Goal: Information Seeking & Learning: Learn about a topic

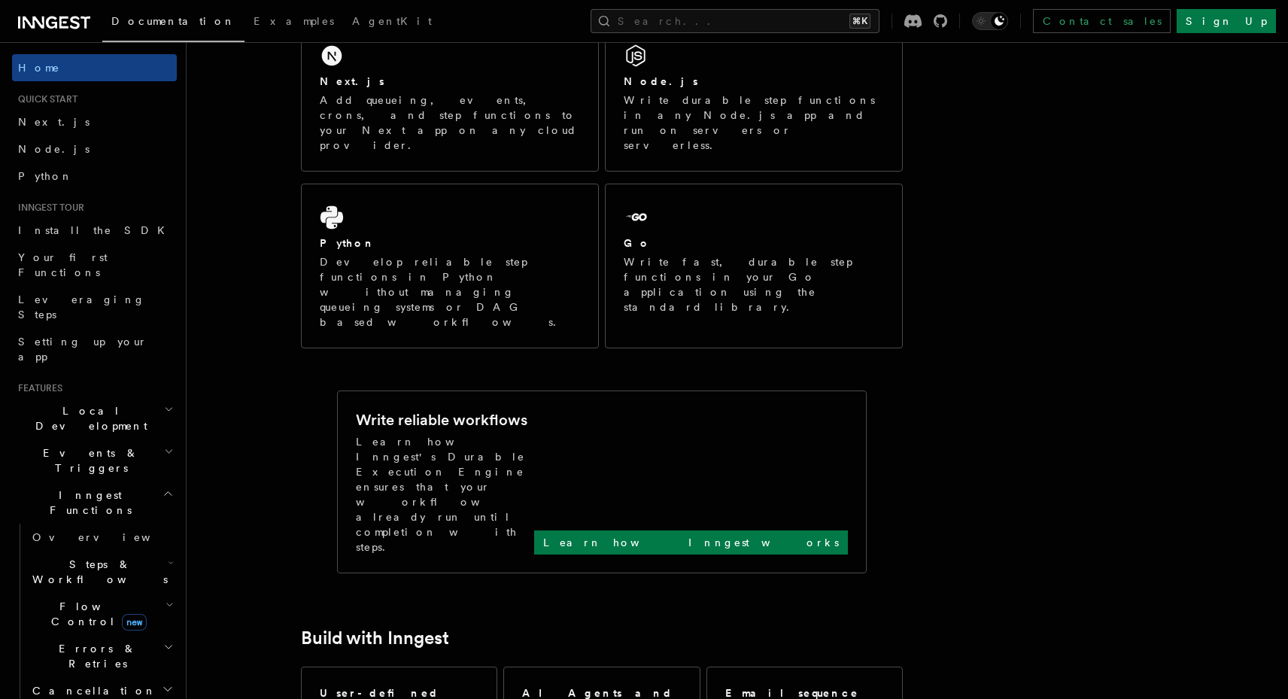
scroll to position [153, 0]
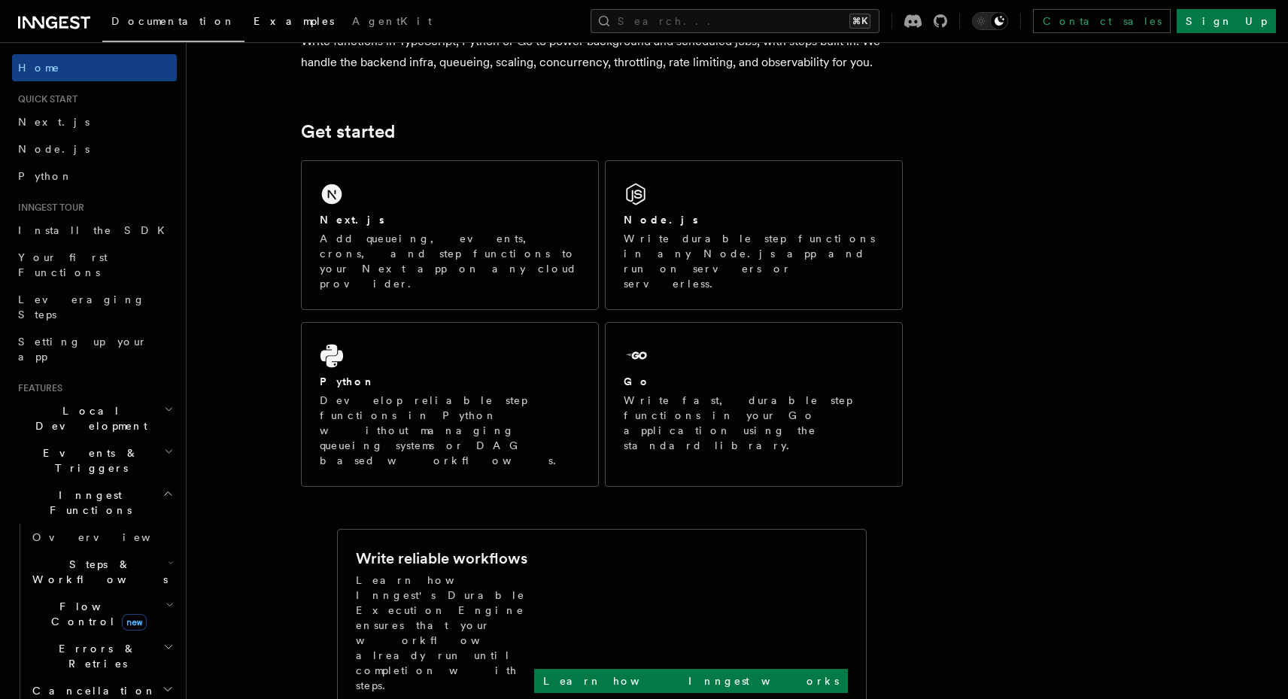
click at [253, 19] on span "Examples" at bounding box center [293, 21] width 80 height 12
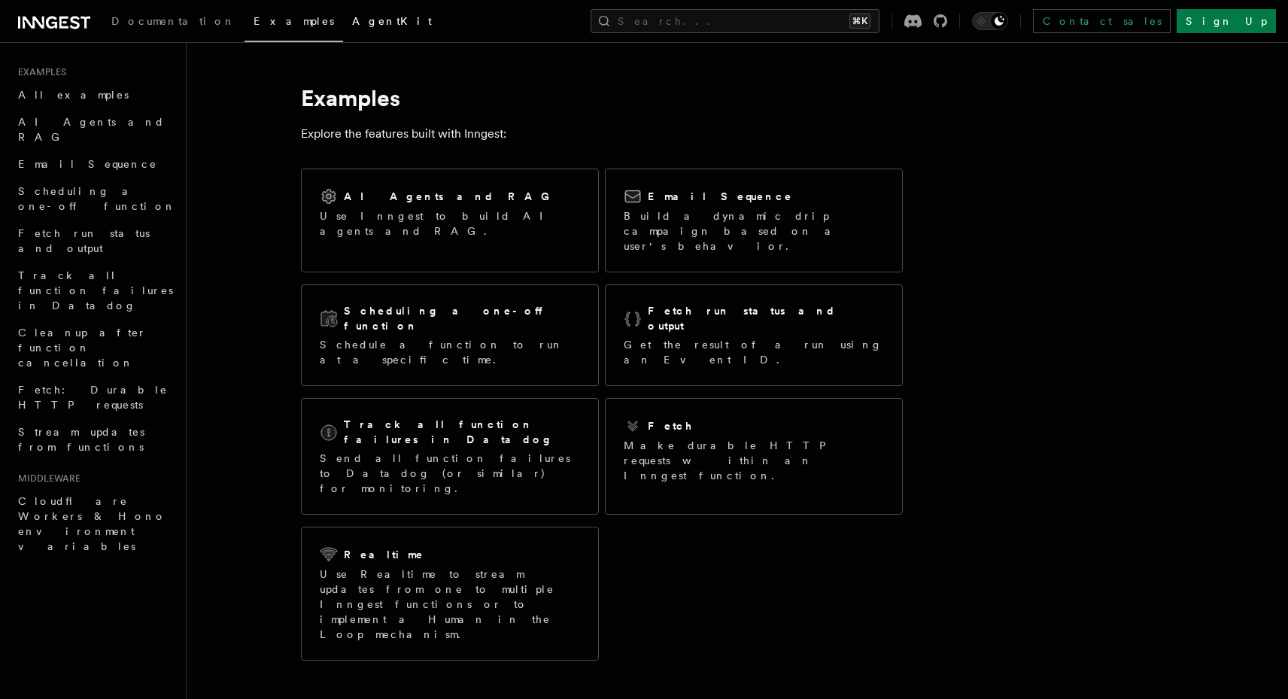
click at [352, 18] on span "AgentKit" at bounding box center [392, 21] width 80 height 12
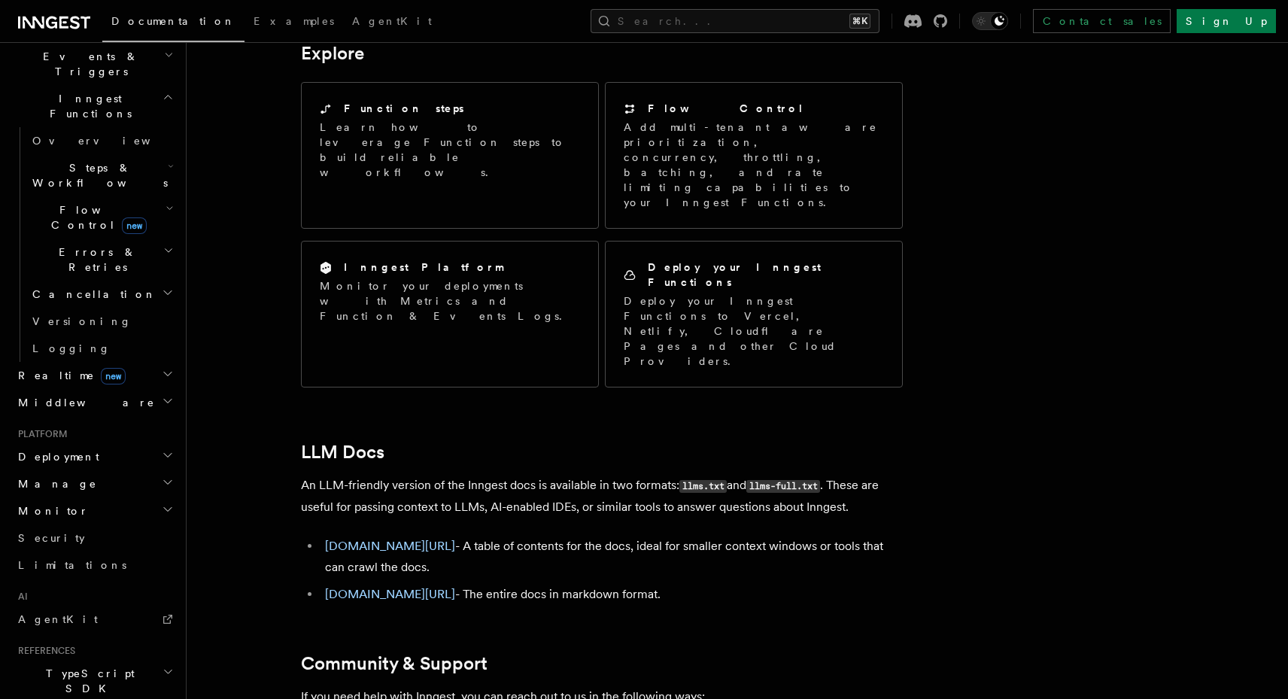
scroll to position [395, 0]
click at [88, 445] on h2 "Deployment" at bounding box center [94, 458] width 165 height 27
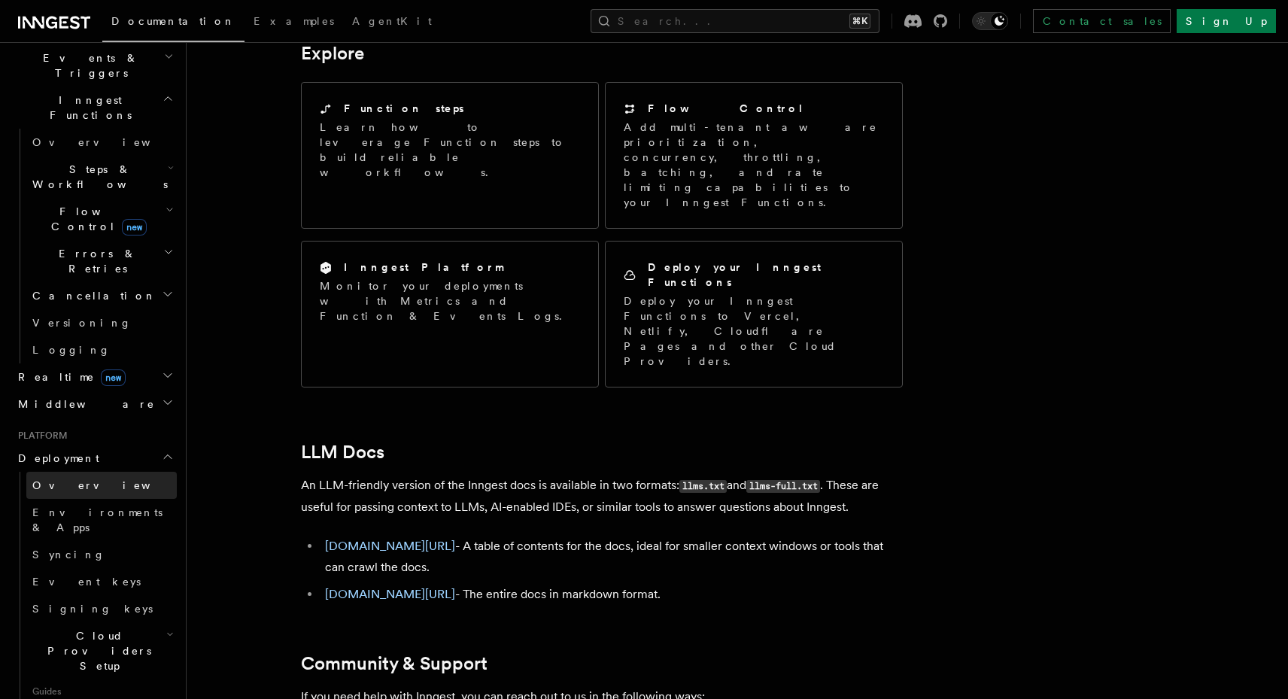
click at [71, 479] on span "Overview" at bounding box center [109, 485] width 155 height 12
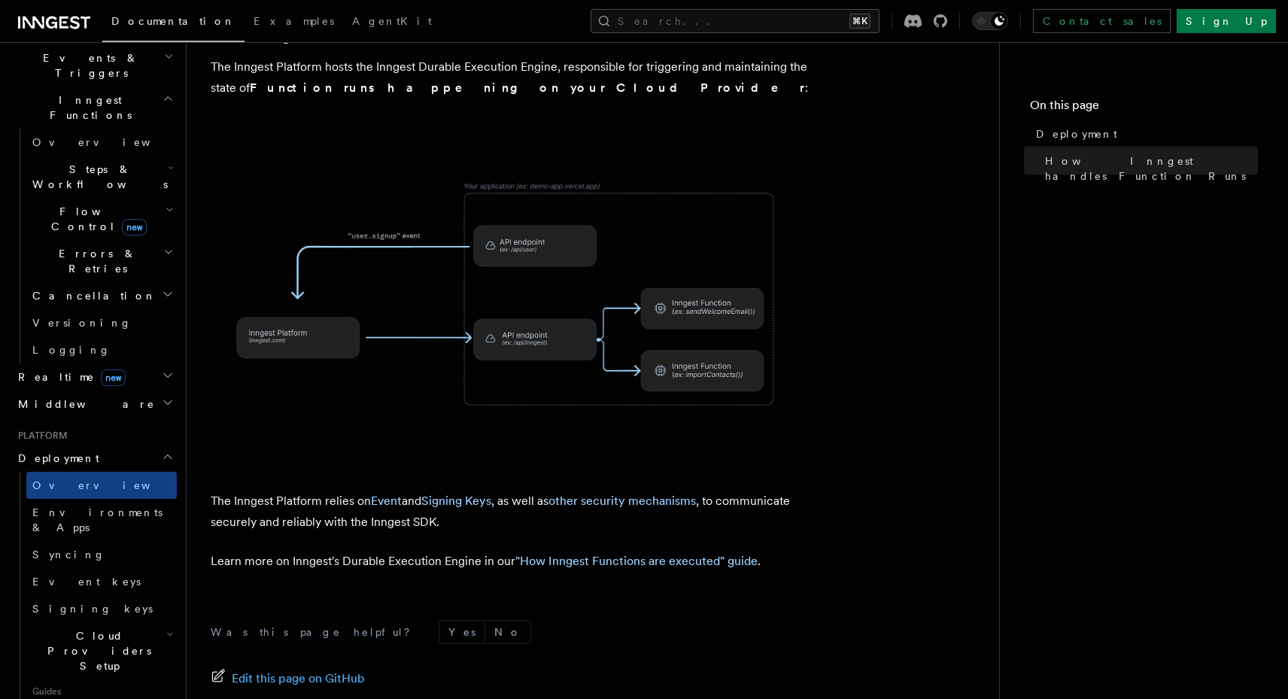
scroll to position [502, 0]
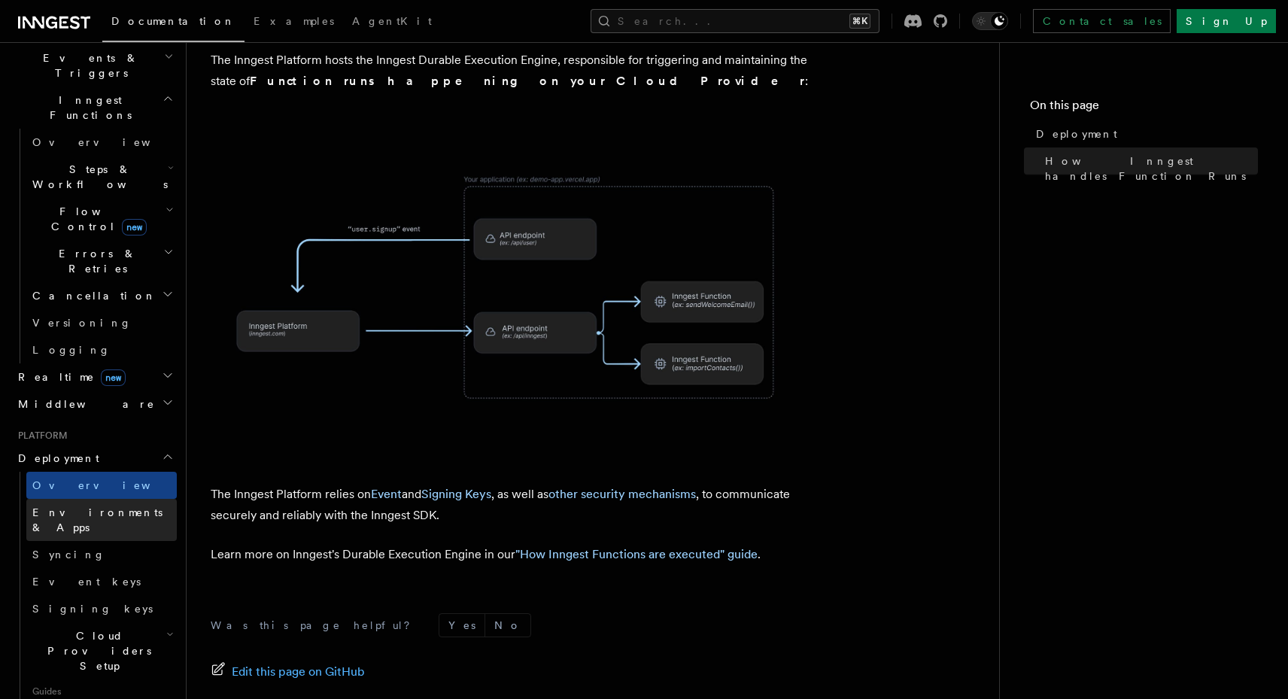
click at [120, 506] on span "Environments & Apps" at bounding box center [97, 519] width 130 height 27
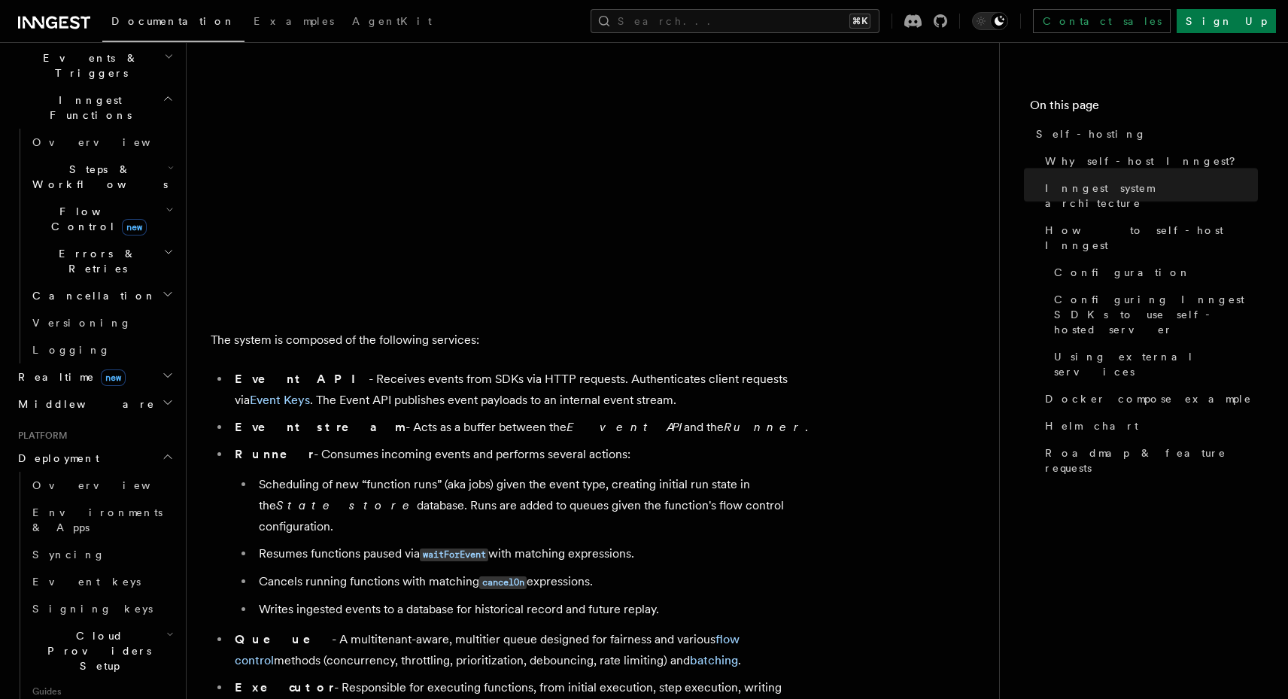
scroll to position [630, 0]
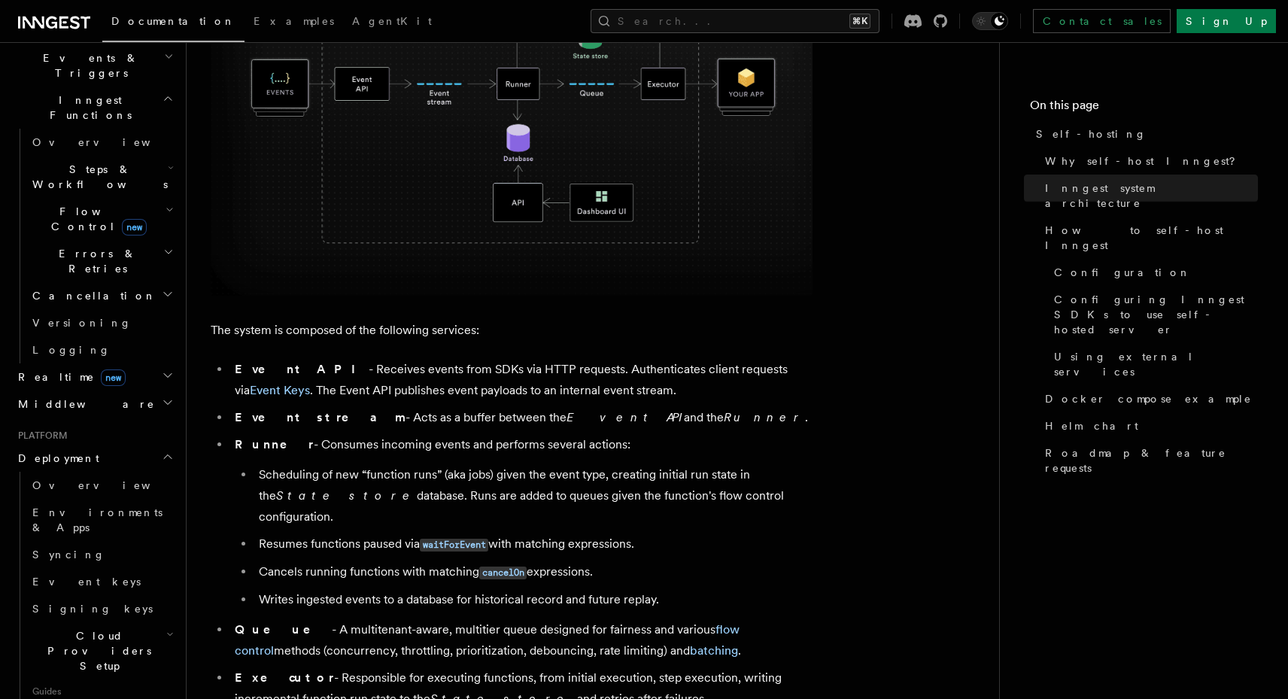
click at [63, 22] on icon at bounding box center [64, 22] width 5 height 2
